Goal: Task Accomplishment & Management: Use online tool/utility

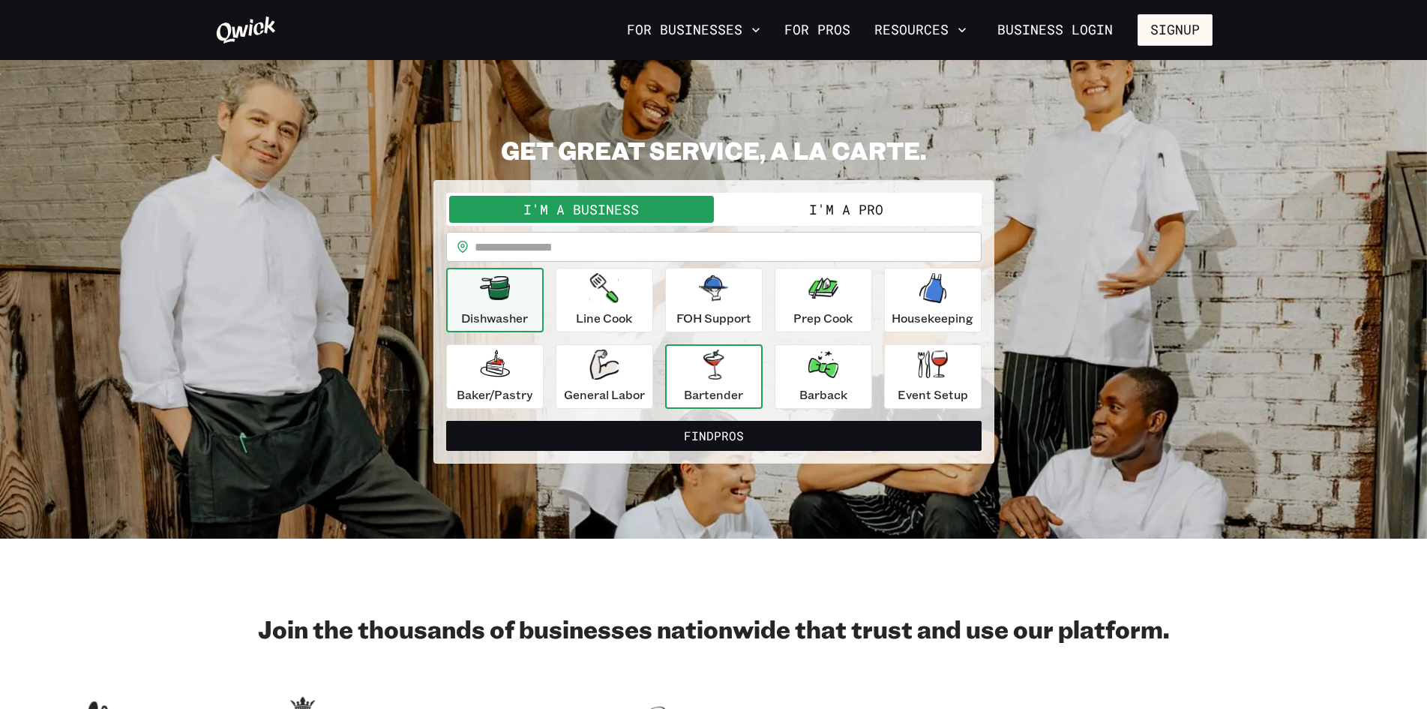
click at [716, 374] on icon "button" at bounding box center [713, 364] width 20 height 30
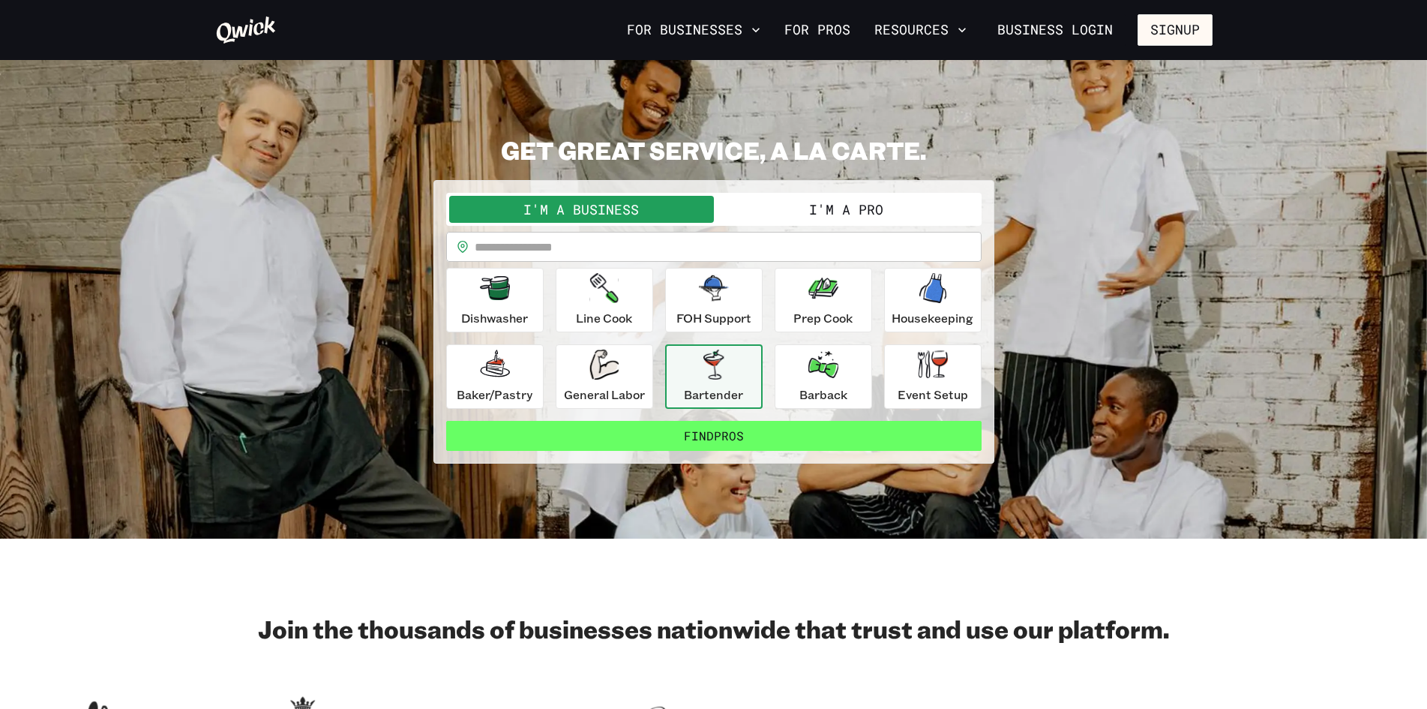
click at [702, 430] on button "Find Pros" at bounding box center [713, 436] width 535 height 30
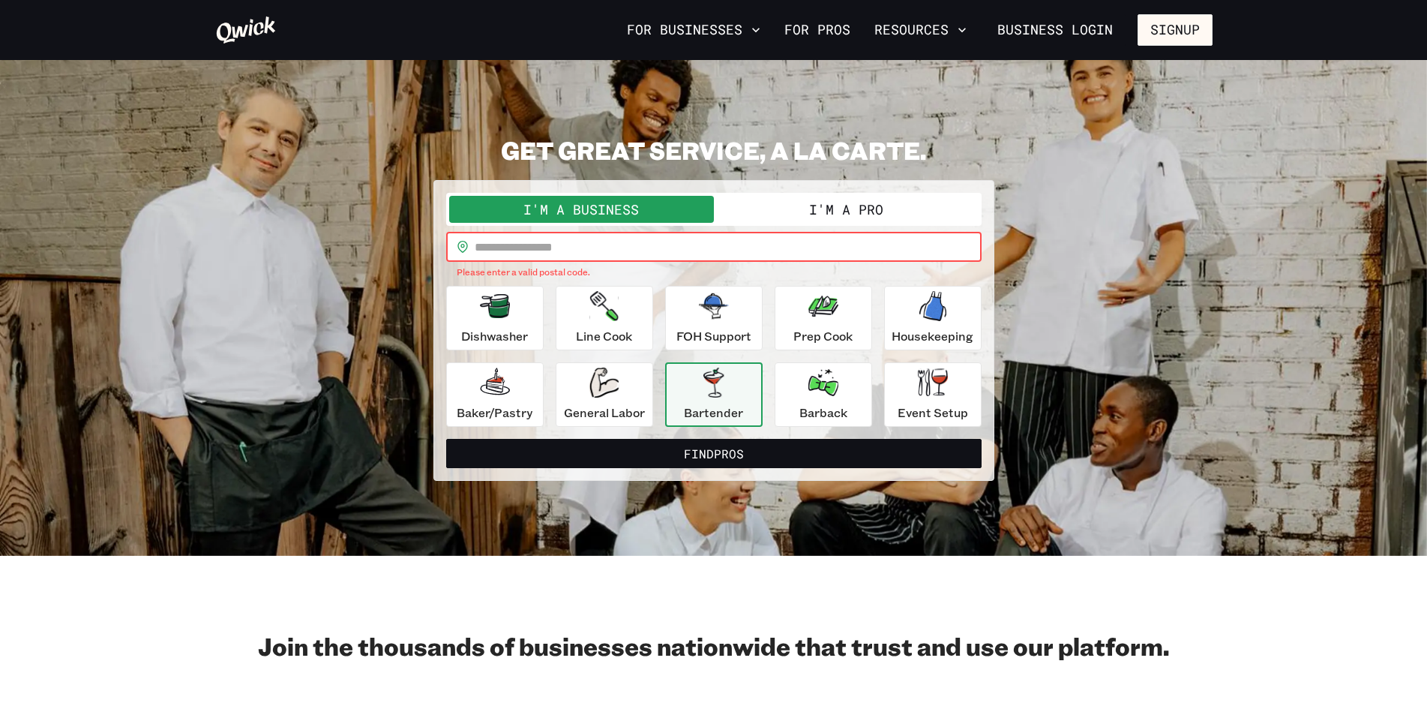
click at [675, 243] on input "text" at bounding box center [728, 247] width 507 height 30
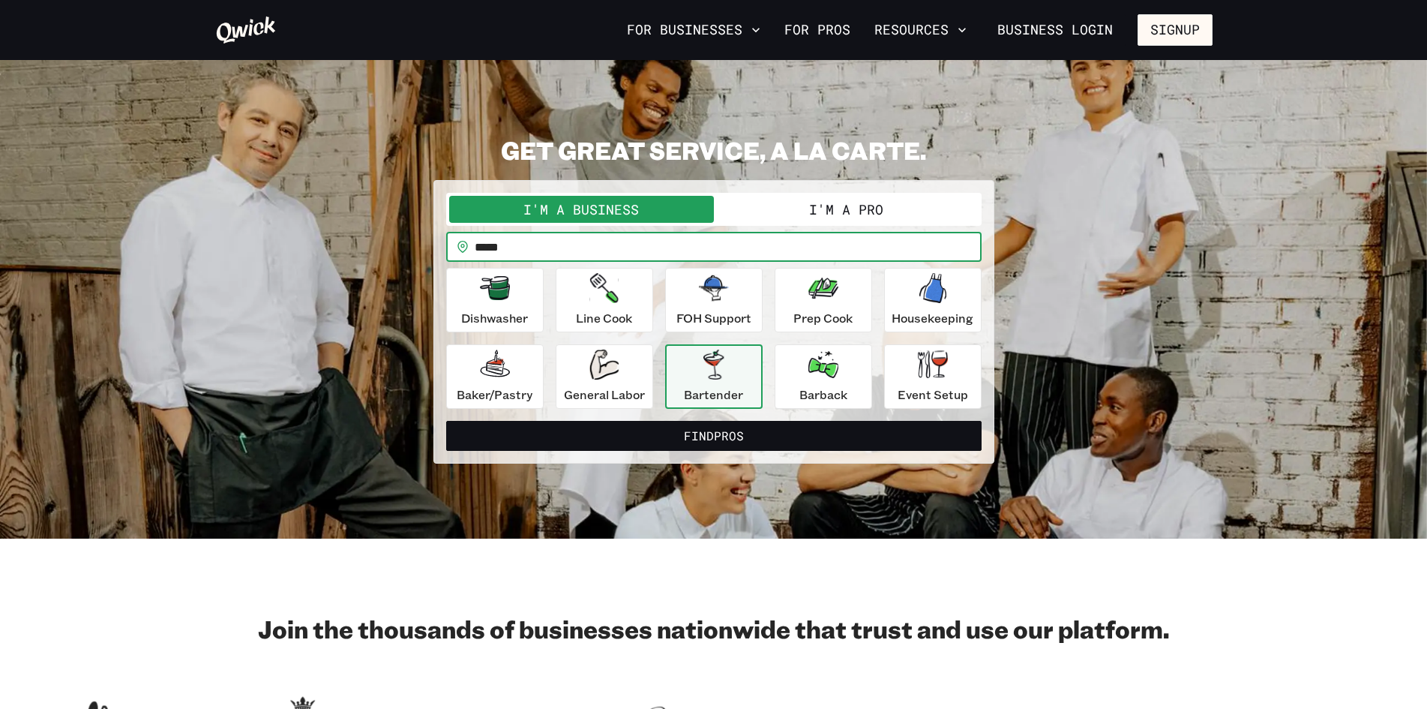
type input "*****"
click at [446, 421] on button "Find Pros" at bounding box center [713, 436] width 535 height 30
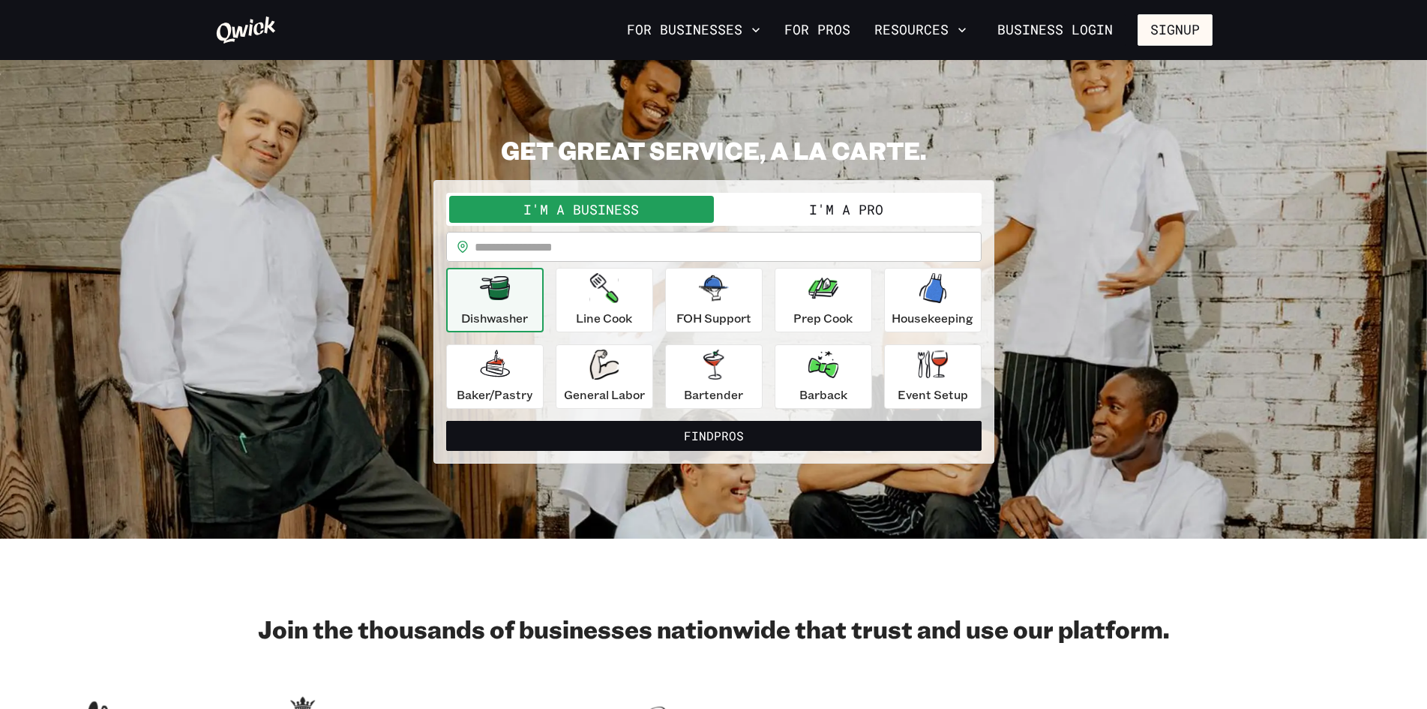
click at [811, 209] on button "I'm a Pro" at bounding box center [846, 209] width 265 height 27
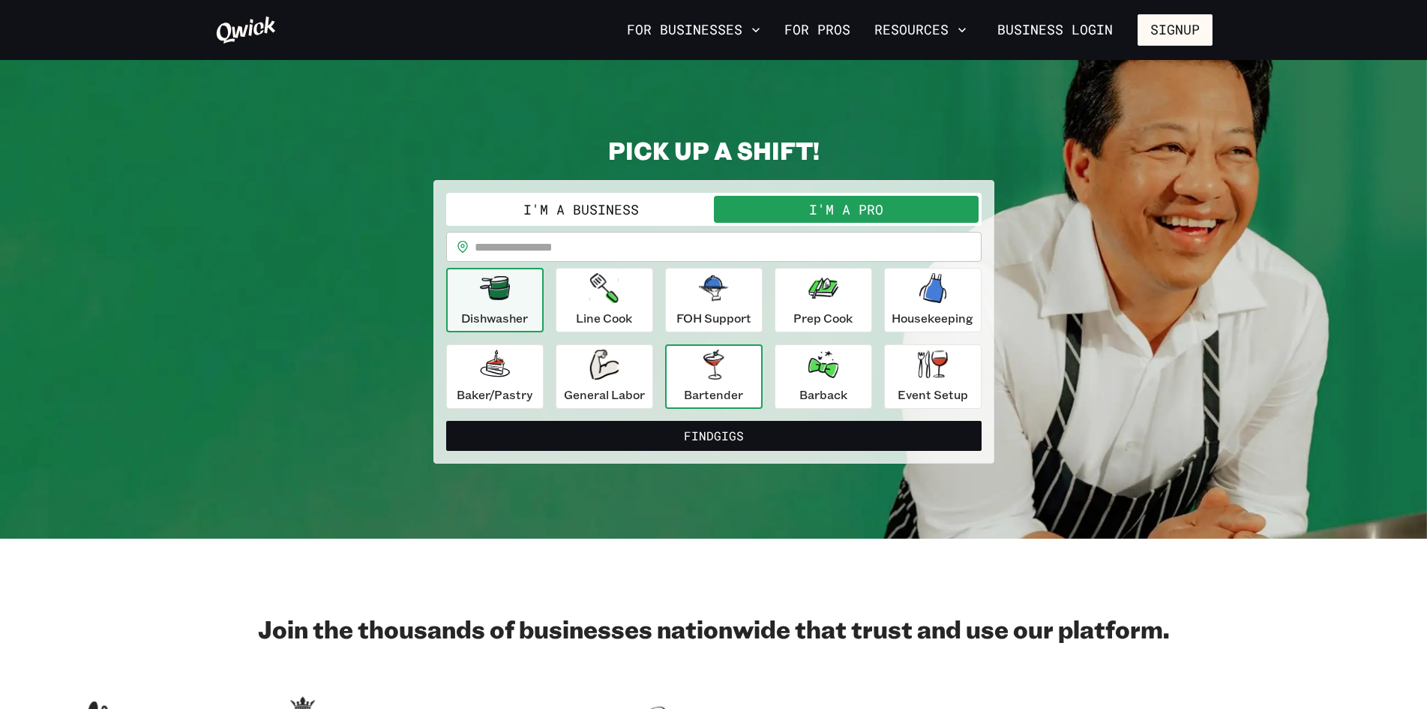
click at [730, 361] on div "Bartender" at bounding box center [713, 376] width 59 height 54
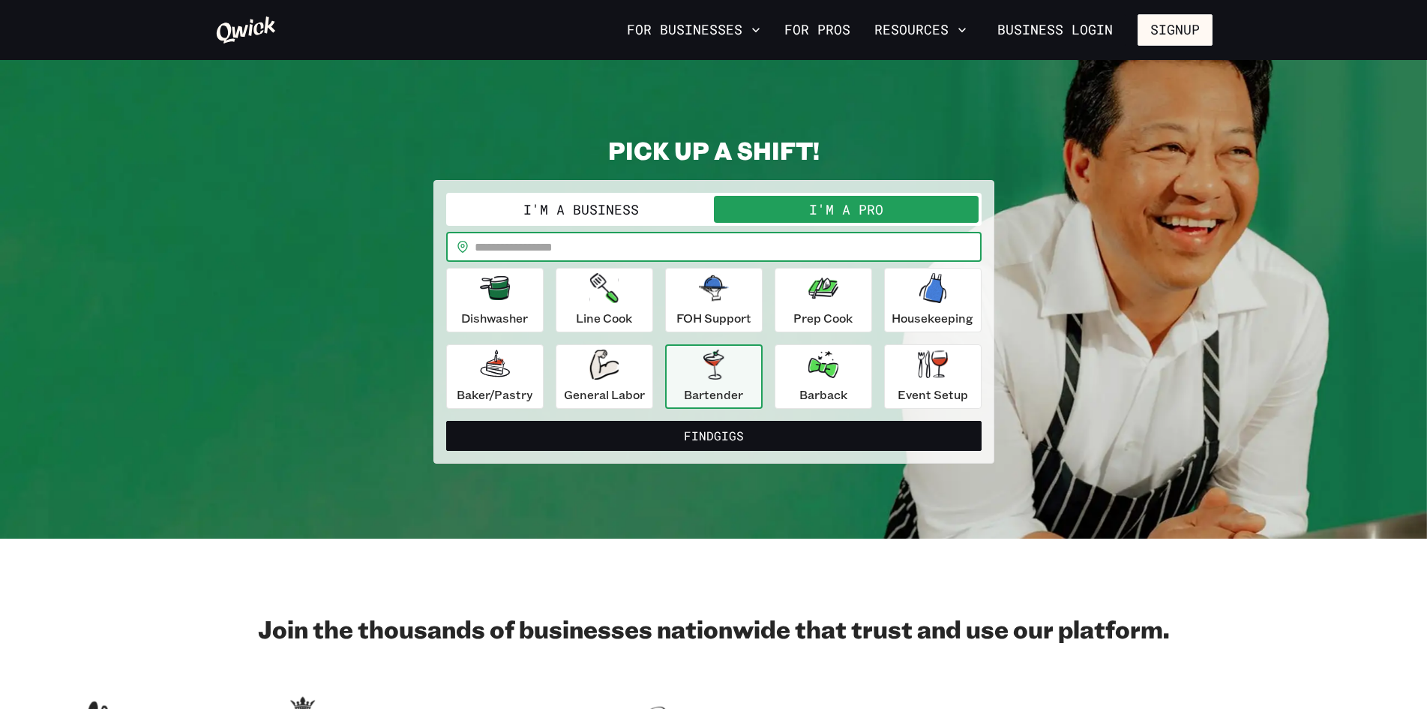
click at [631, 243] on input "text" at bounding box center [728, 247] width 507 height 30
type input "*"
type input "*****"
click at [446, 421] on button "Find Gigs" at bounding box center [713, 436] width 535 height 30
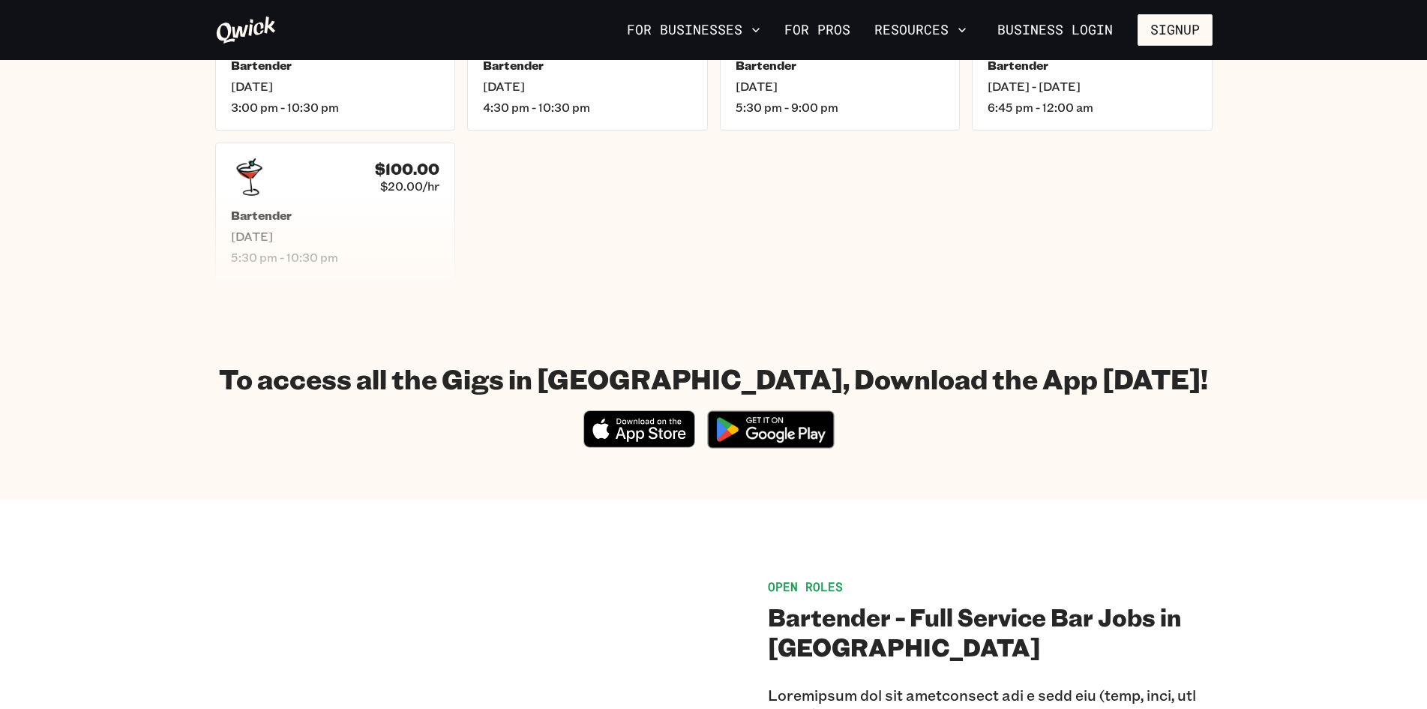
scroll to position [225, 0]
